Goal: Book appointment/travel/reservation

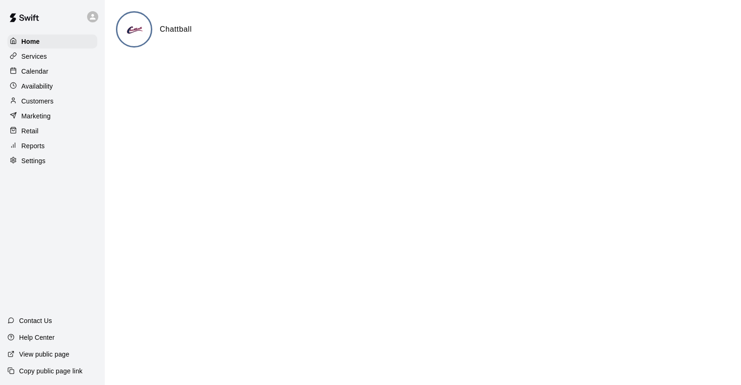
click at [43, 72] on p "Calendar" at bounding box center [34, 71] width 27 height 9
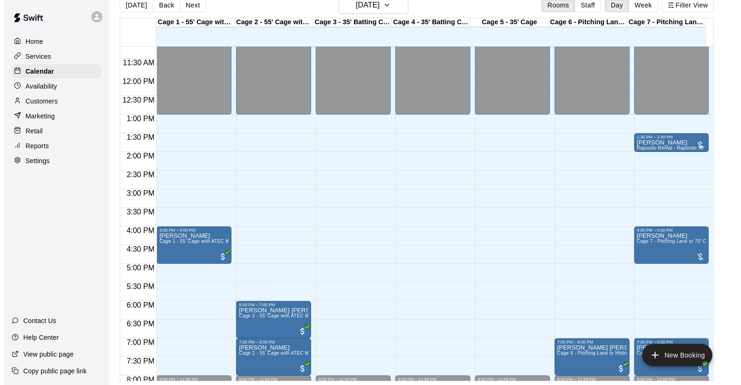
scroll to position [421, 0]
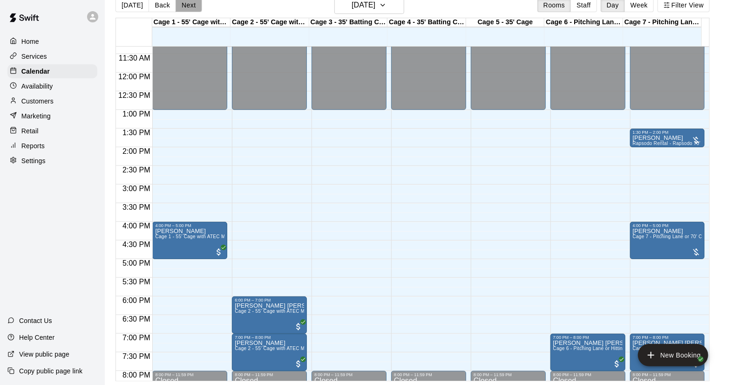
click at [185, 9] on button "Next" at bounding box center [189, 5] width 26 height 14
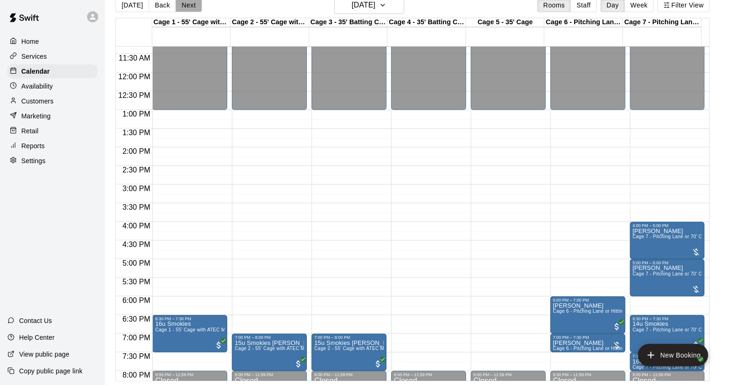
click at [185, 9] on button "Next" at bounding box center [189, 5] width 26 height 14
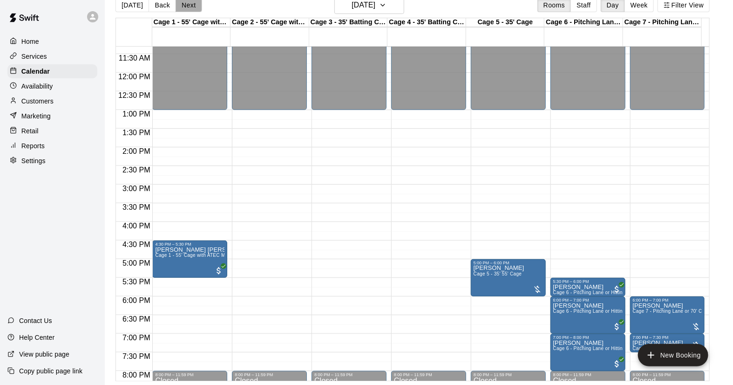
click at [185, 9] on button "Next" at bounding box center [189, 5] width 26 height 14
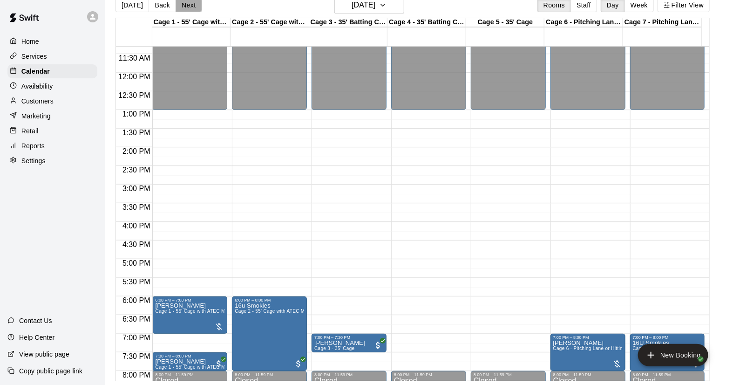
click at [185, 9] on button "Next" at bounding box center [189, 5] width 26 height 14
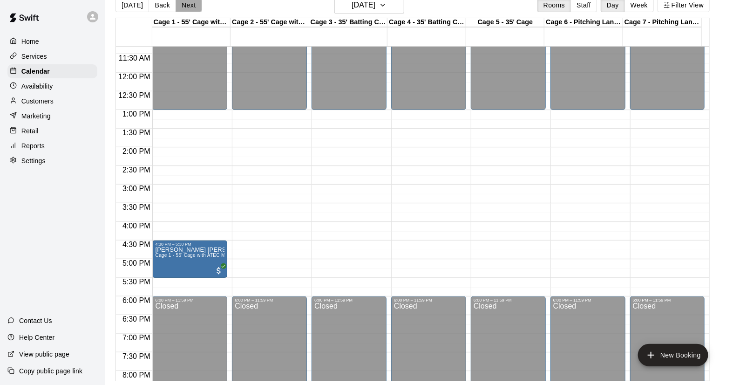
click at [185, 9] on button "Next" at bounding box center [189, 5] width 26 height 14
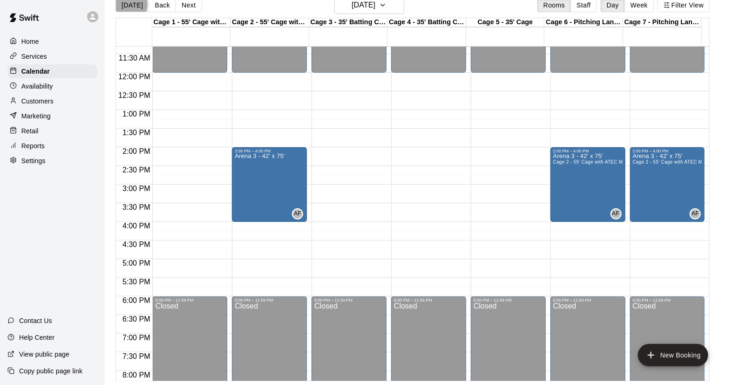
click at [127, 5] on button "[DATE]" at bounding box center [132, 5] width 34 height 14
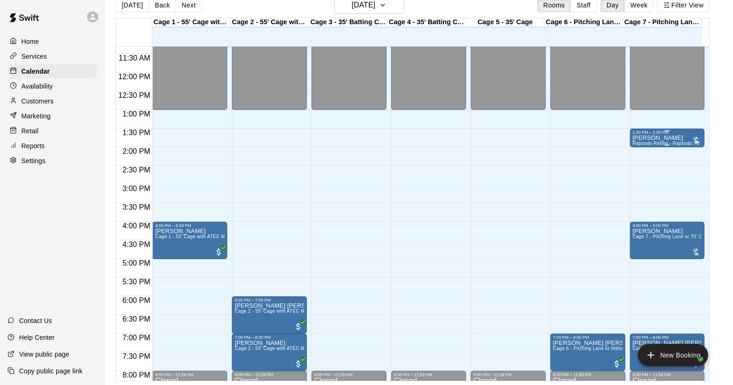
click at [669, 138] on p "[PERSON_NAME]" at bounding box center [667, 138] width 69 height 0
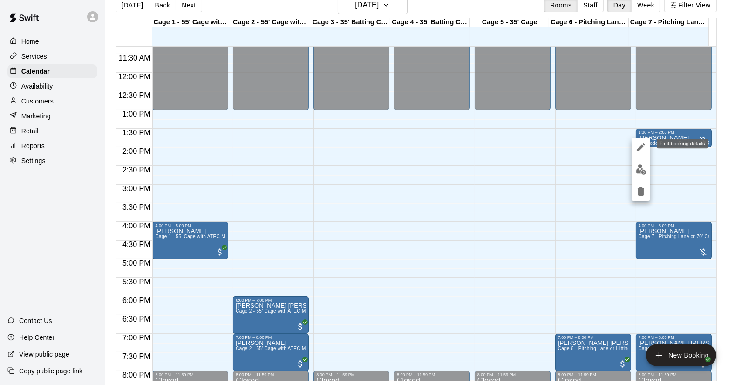
click at [644, 147] on icon "edit" at bounding box center [640, 147] width 11 height 11
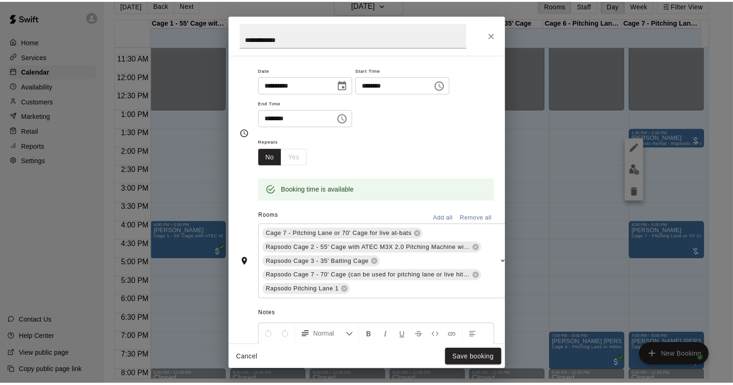
scroll to position [0, 0]
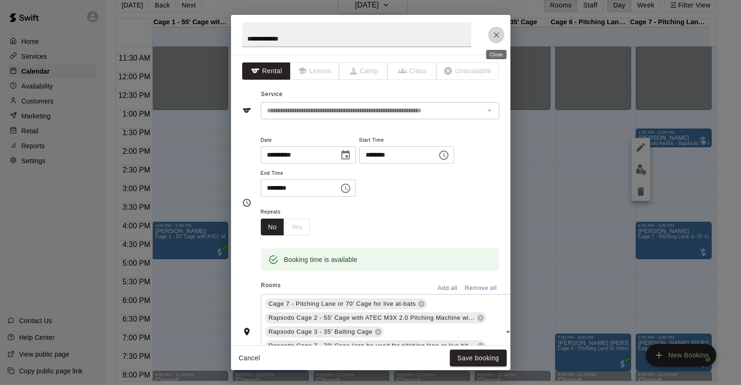
click at [496, 28] on button "Close" at bounding box center [496, 35] width 17 height 17
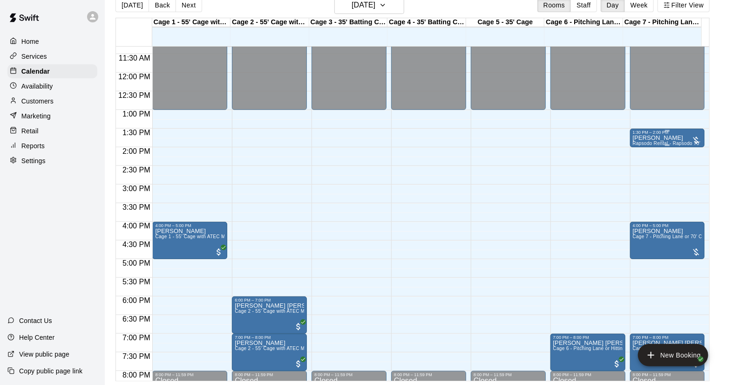
click at [658, 141] on span "Rapsodo Rental - Rapsodo 70' Pitching or Live at-bat Cage (Cage 7)" at bounding box center [709, 143] width 152 height 5
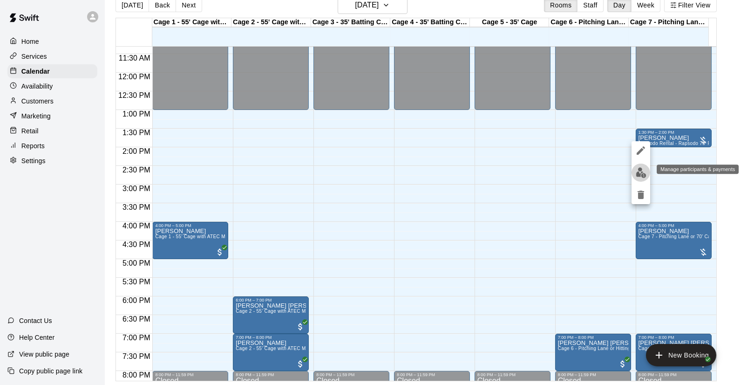
click at [637, 178] on button "edit" at bounding box center [640, 172] width 19 height 18
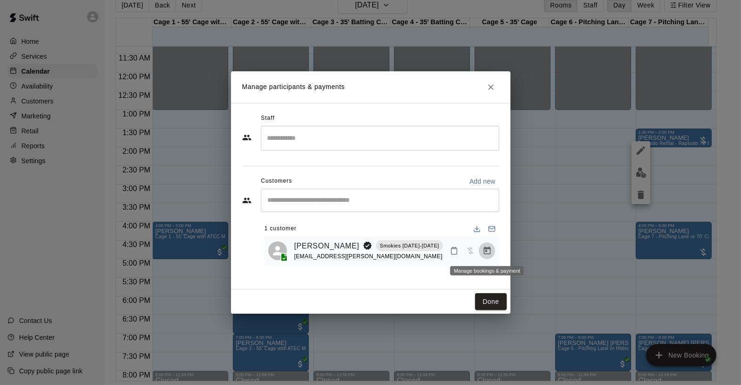
click at [484, 252] on icon "Manage bookings & payment" at bounding box center [486, 250] width 9 height 9
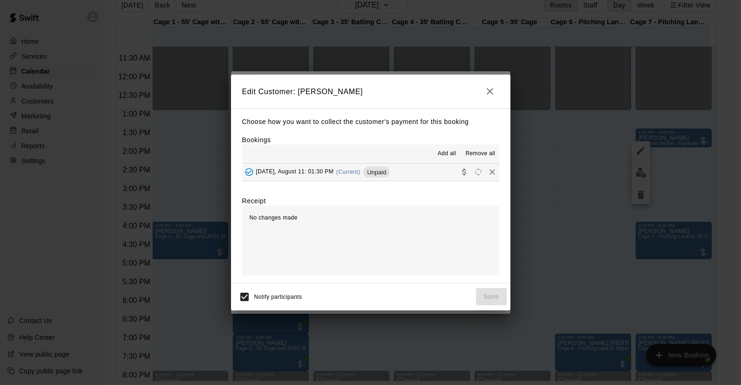
click at [422, 177] on button "[DATE], August 11: 01:30 PM (Current) Unpaid" at bounding box center [370, 171] width 257 height 17
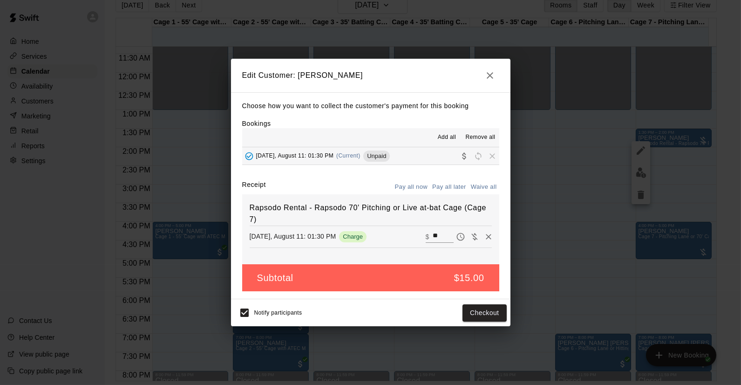
click at [488, 77] on icon "button" at bounding box center [490, 75] width 7 height 7
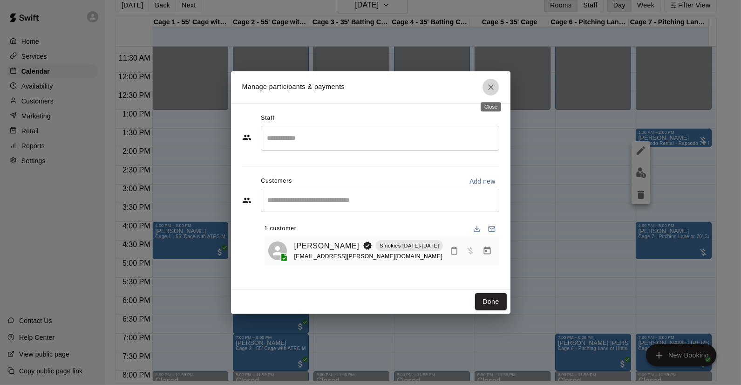
click at [488, 89] on icon "Close" at bounding box center [491, 87] width 6 height 6
